Goal: Obtain resource: Obtain resource

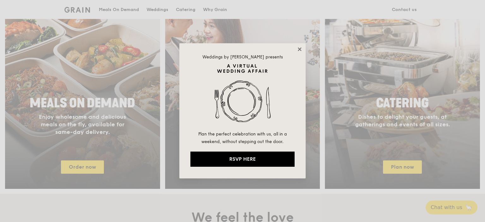
click at [300, 49] on icon at bounding box center [299, 48] width 3 height 3
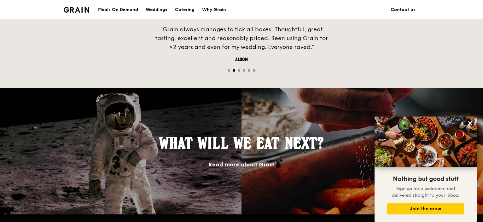
scroll to position [383, 0]
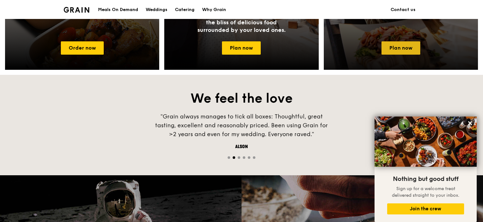
click at [401, 47] on link "Plan now" at bounding box center [401, 47] width 39 height 13
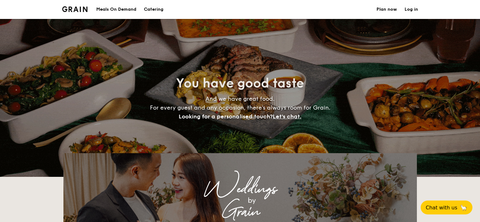
select select
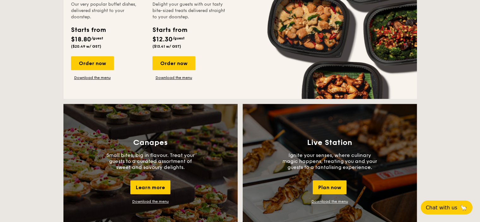
scroll to position [505, 0]
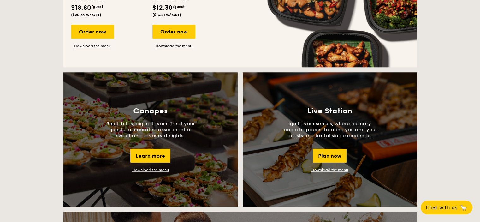
click at [154, 168] on link "Download the menu" at bounding box center [150, 170] width 37 height 4
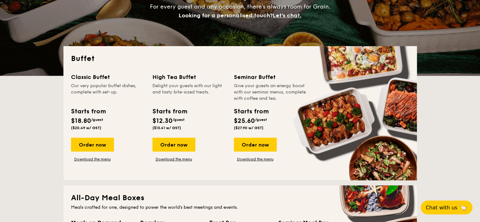
scroll to position [95, 0]
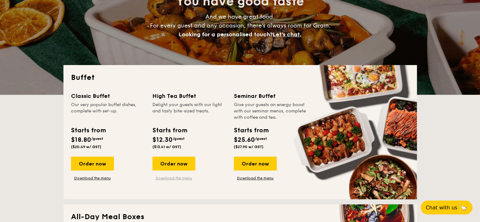
click at [175, 177] on link "Download the menu" at bounding box center [173, 177] width 43 height 5
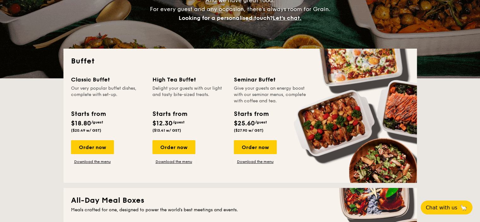
scroll to position [126, 0]
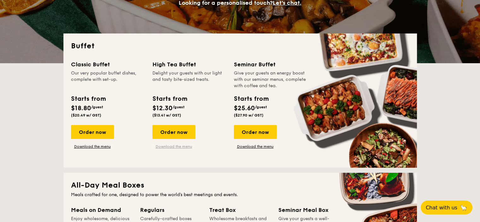
click at [178, 145] on link "Download the menu" at bounding box center [173, 146] width 43 height 5
click at [93, 147] on link "Download the menu" at bounding box center [92, 146] width 43 height 5
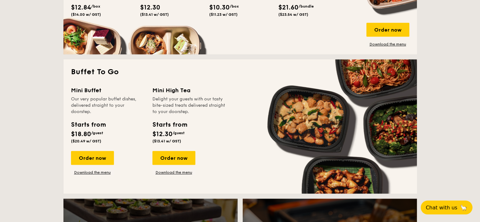
scroll to position [410, 0]
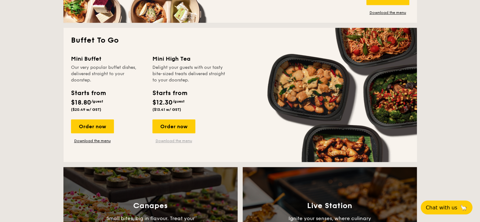
click at [183, 138] on link "Download the menu" at bounding box center [173, 140] width 43 height 5
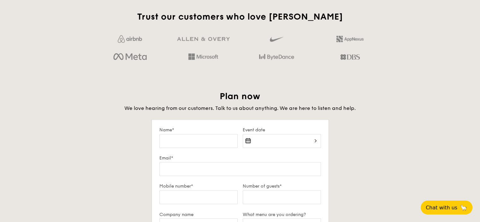
scroll to position [915, 0]
